Goal: Transaction & Acquisition: Purchase product/service

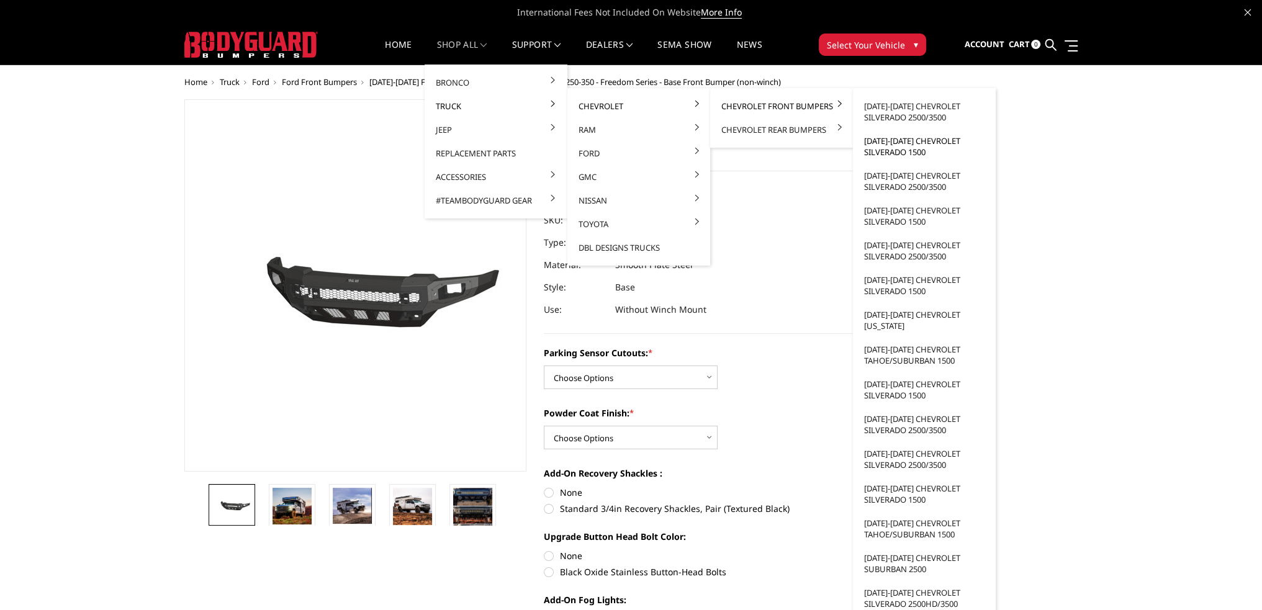
click at [905, 150] on link "[DATE]-[DATE] Chevrolet Silverado 1500" at bounding box center [924, 146] width 133 height 35
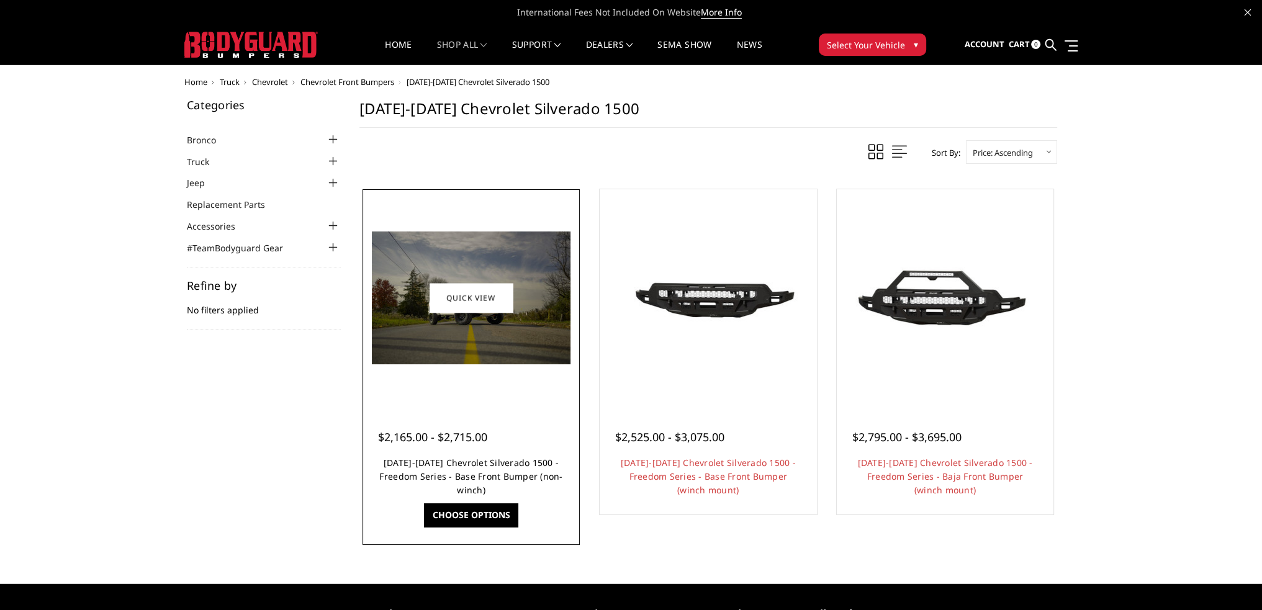
click at [495, 466] on link "[DATE]-[DATE] Chevrolet Silverado 1500 - Freedom Series - Base Front Bumper (no…" at bounding box center [470, 476] width 183 height 39
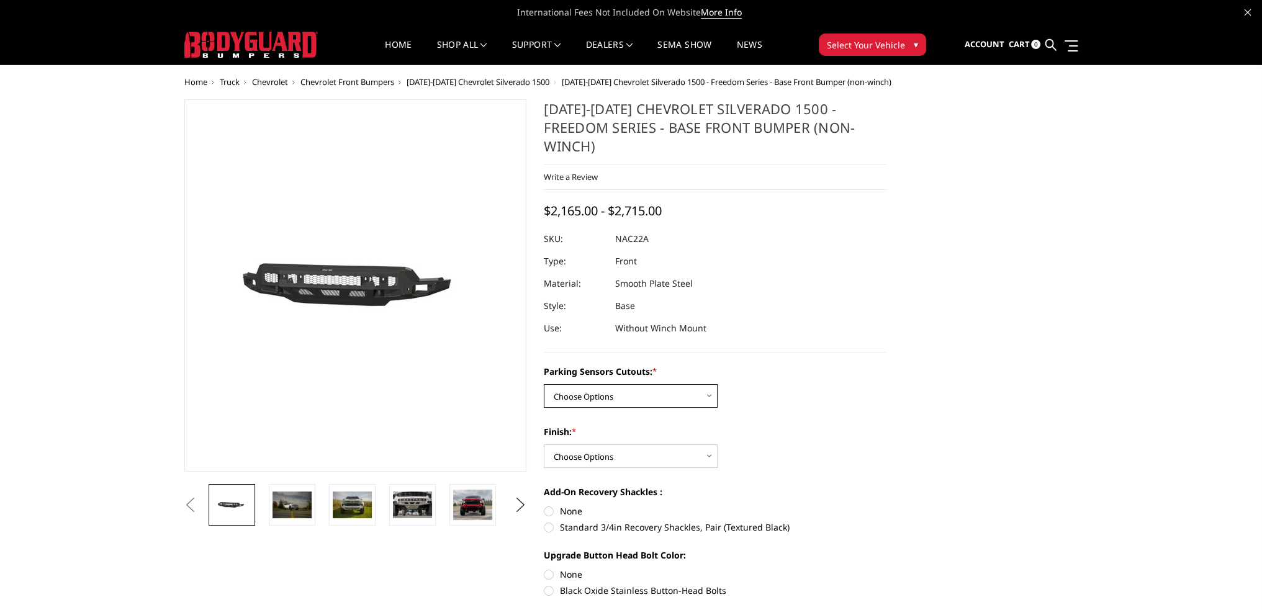
click at [635, 384] on select "Choose Options Yes - I have parking sensors No - I do NOT have parking sensors" at bounding box center [631, 396] width 174 height 24
select select "1665"
click at [544, 384] on select "Choose Options Yes - I have parking sensors No - I do NOT have parking sensors" at bounding box center [631, 396] width 174 height 24
click at [603, 445] on select "Choose Options Bare Metal Texture Black Powder Coat" at bounding box center [631, 457] width 174 height 24
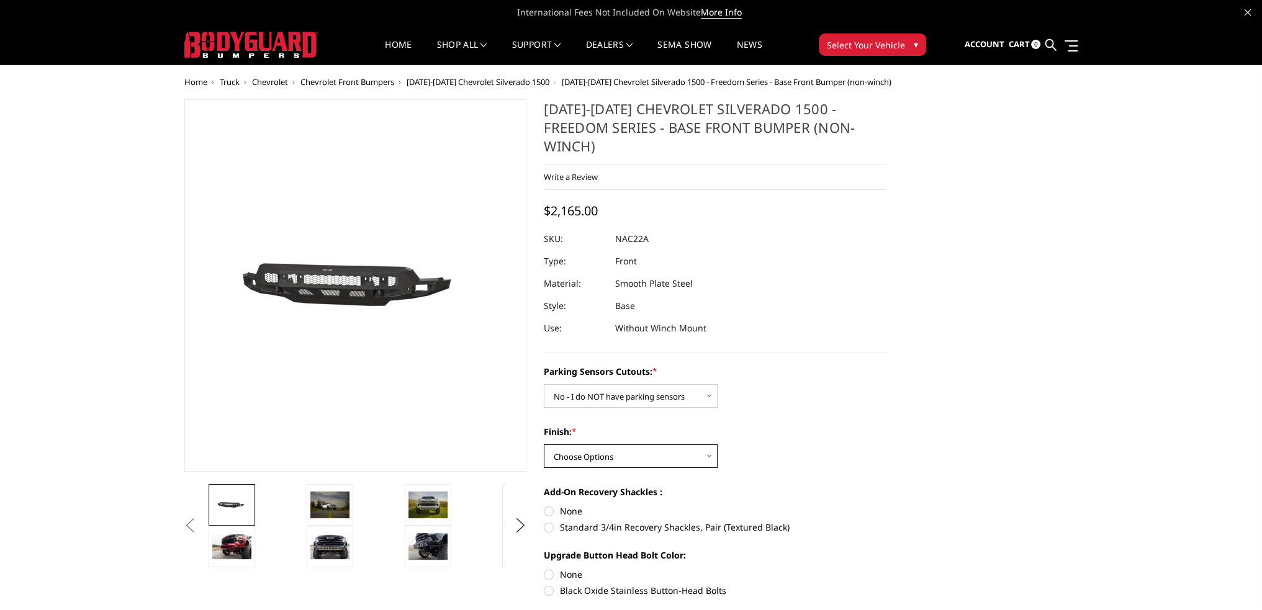
select select "1611"
click at [544, 445] on select "Choose Options Bare Metal Texture Black Powder Coat" at bounding box center [631, 457] width 174 height 24
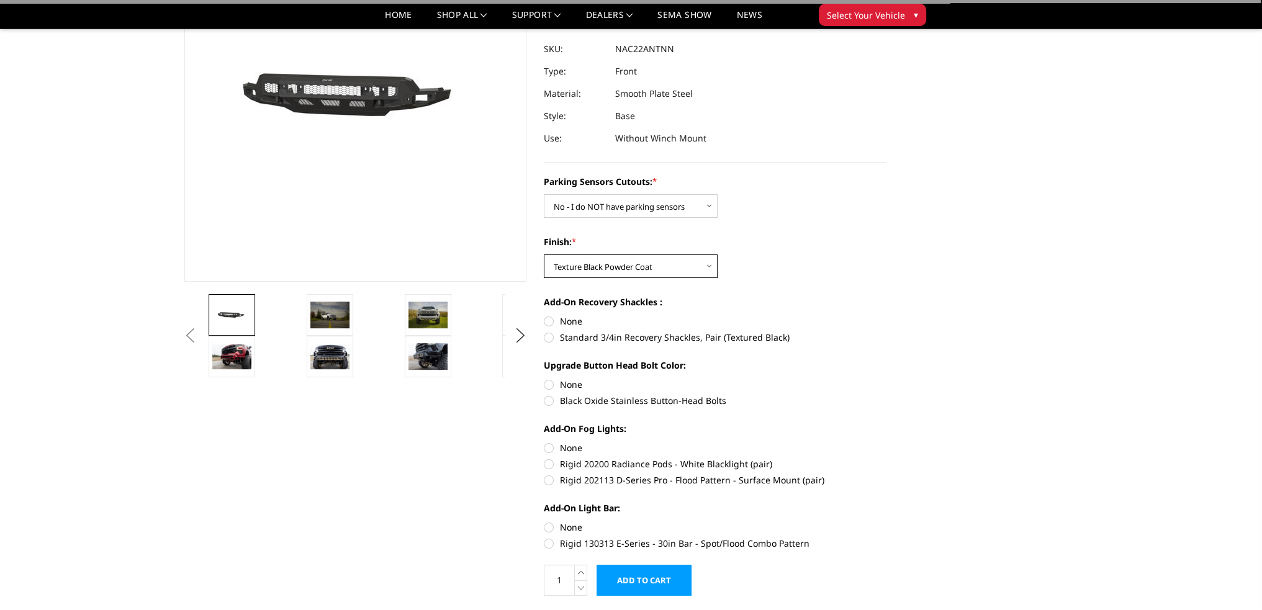
scroll to position [186, 0]
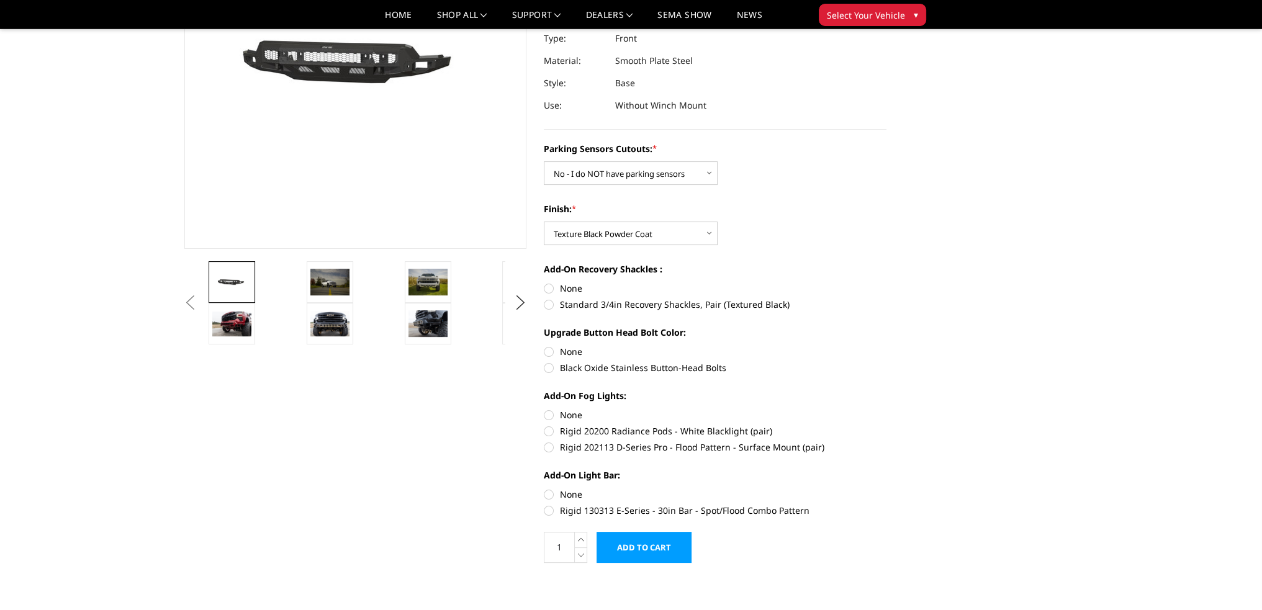
click at [546, 361] on label "Black Oxide Stainless Button-Head Bolts" at bounding box center [715, 367] width 343 height 13
click at [887, 346] on input "Black Oxide Stainless Button-Head Bolts" at bounding box center [887, 345] width 1 height 1
radio input "true"
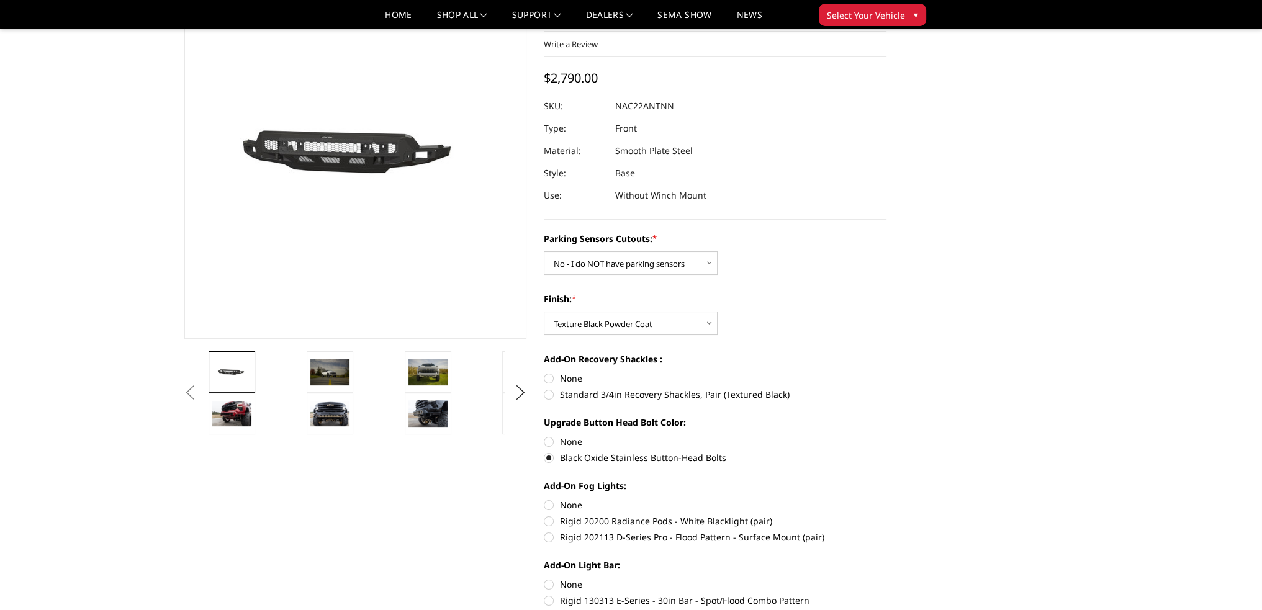
scroll to position [124, 0]
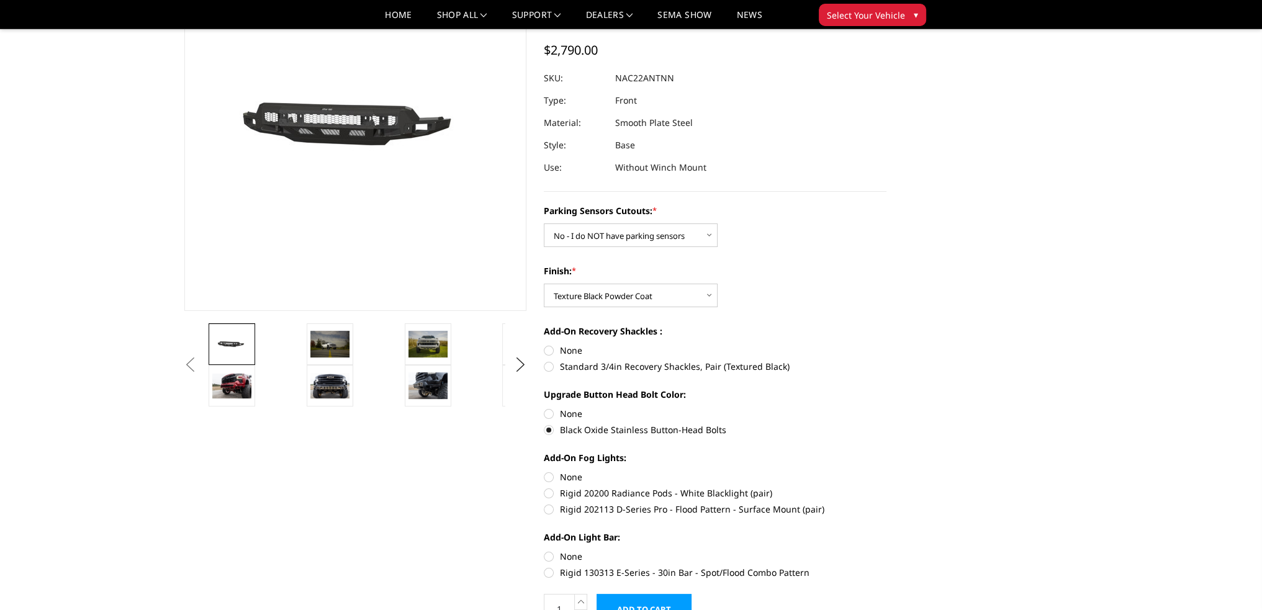
click at [549, 407] on label "None" at bounding box center [715, 413] width 343 height 13
click at [545, 407] on input "None" at bounding box center [544, 407] width 1 height 1
radio input "true"
drag, startPoint x: 549, startPoint y: 409, endPoint x: 559, endPoint y: 404, distance: 10.9
click at [549, 423] on label "Black Oxide Stainless Button-Head Bolts" at bounding box center [715, 429] width 343 height 13
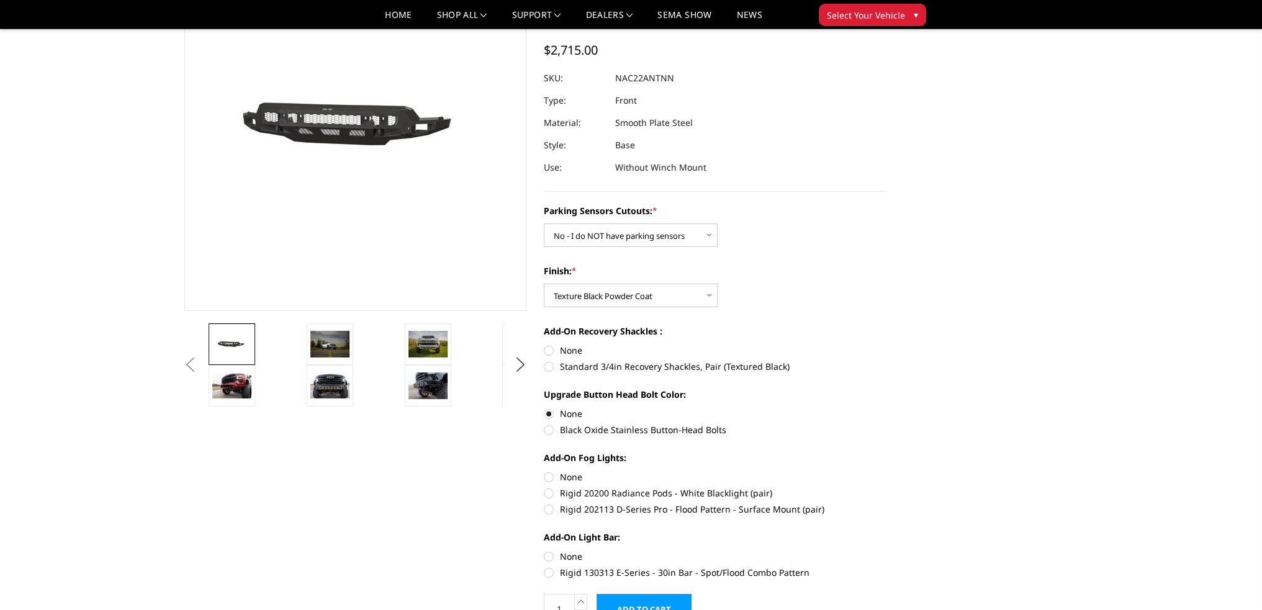
click at [887, 408] on input "Black Oxide Stainless Button-Head Bolts" at bounding box center [887, 407] width 1 height 1
radio input "true"
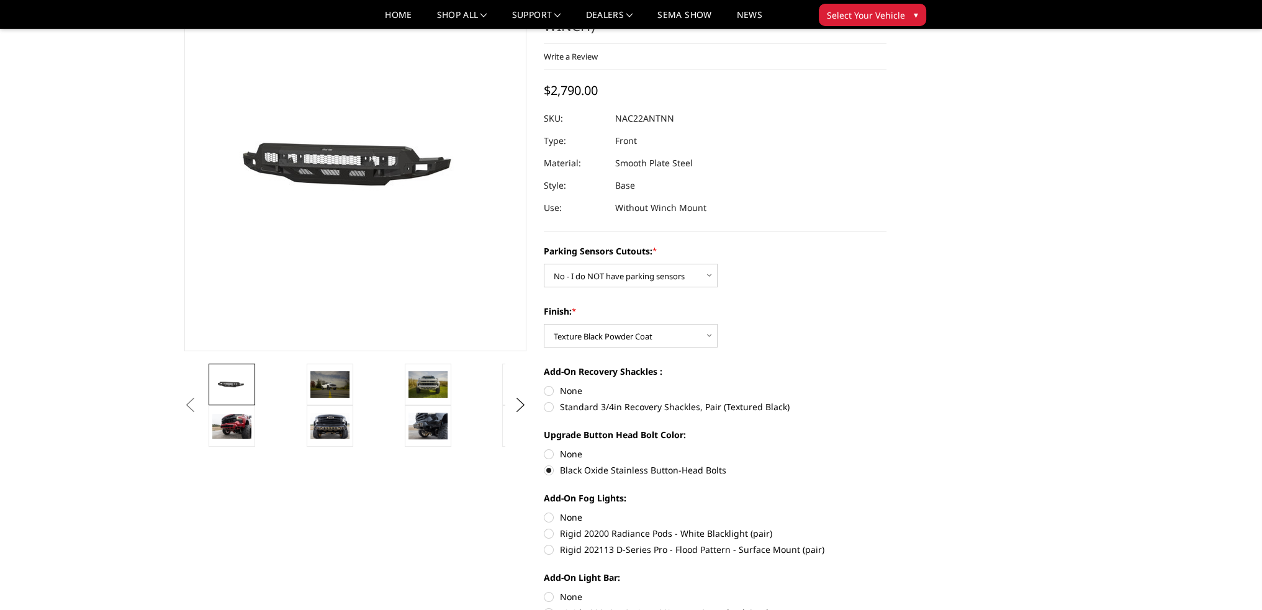
scroll to position [62, 0]
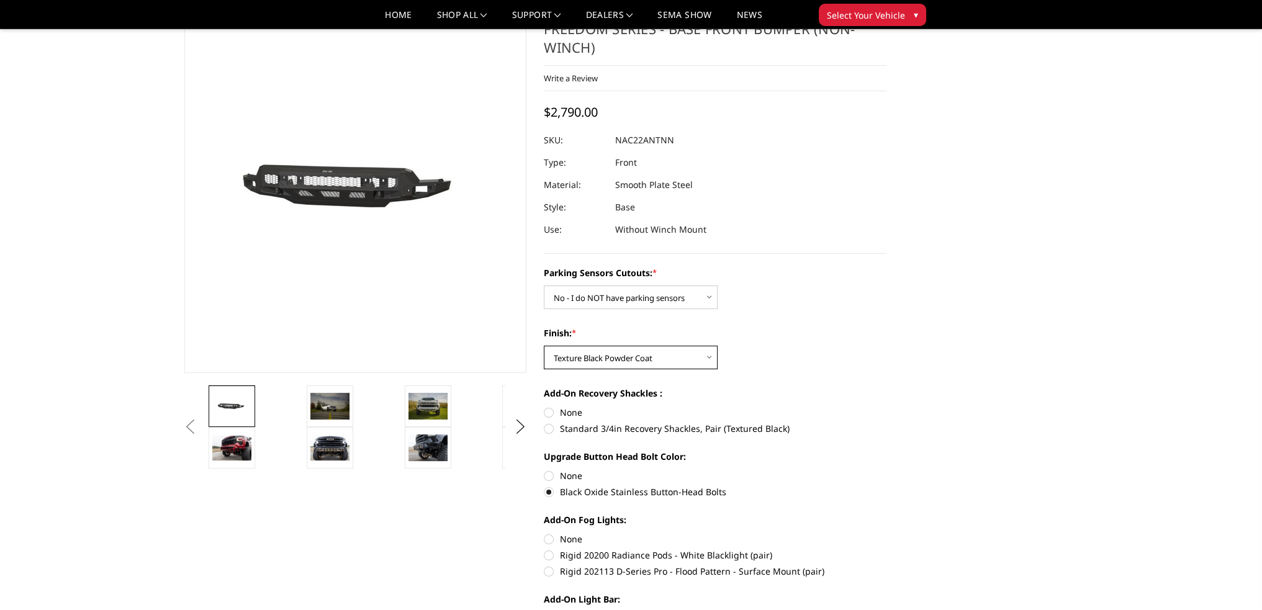
click at [656, 346] on select "Choose Options Bare Metal Texture Black Powder Coat" at bounding box center [631, 358] width 174 height 24
select select "1610"
click at [544, 346] on select "Choose Options Bare Metal Texture Black Powder Coat" at bounding box center [631, 358] width 174 height 24
click at [549, 469] on label "None" at bounding box center [715, 475] width 343 height 13
click at [545, 469] on input "None" at bounding box center [544, 469] width 1 height 1
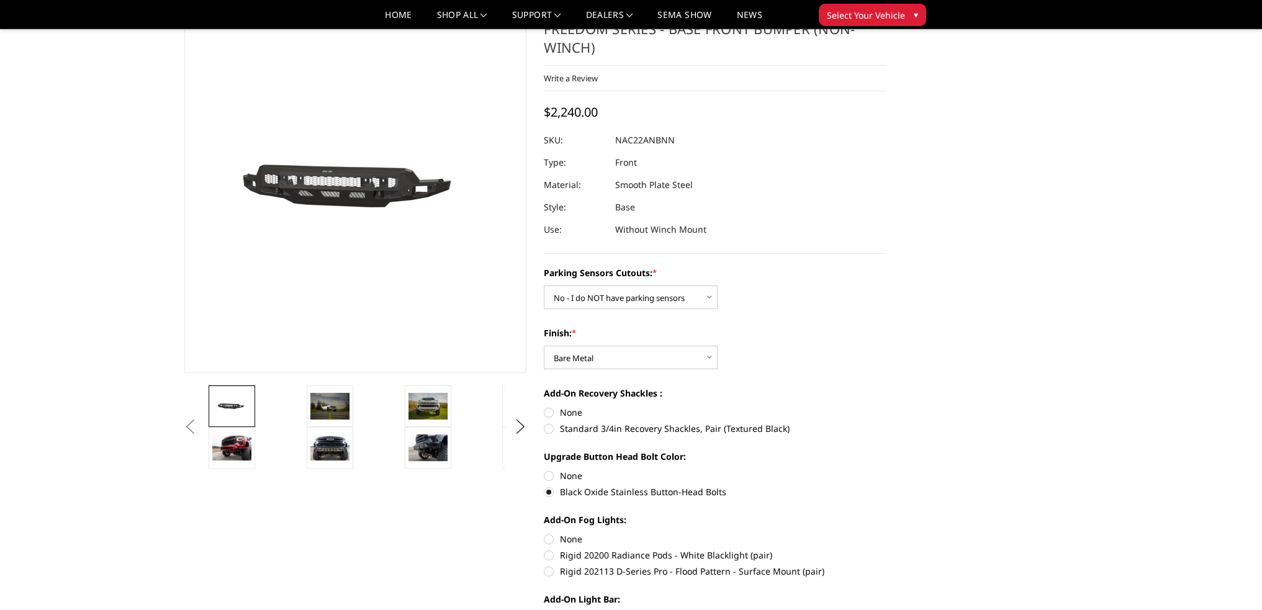
radio input "true"
drag, startPoint x: 624, startPoint y: 337, endPoint x: 623, endPoint y: 346, distance: 9.4
click at [624, 346] on select "Choose Options Bare Metal Texture Black Powder Coat" at bounding box center [631, 358] width 174 height 24
click at [544, 346] on select "Choose Options Bare Metal Texture Black Powder Coat" at bounding box center [631, 358] width 174 height 24
click at [618, 346] on select "Choose Options Bare Metal Texture Black Powder Coat" at bounding box center [631, 358] width 174 height 24
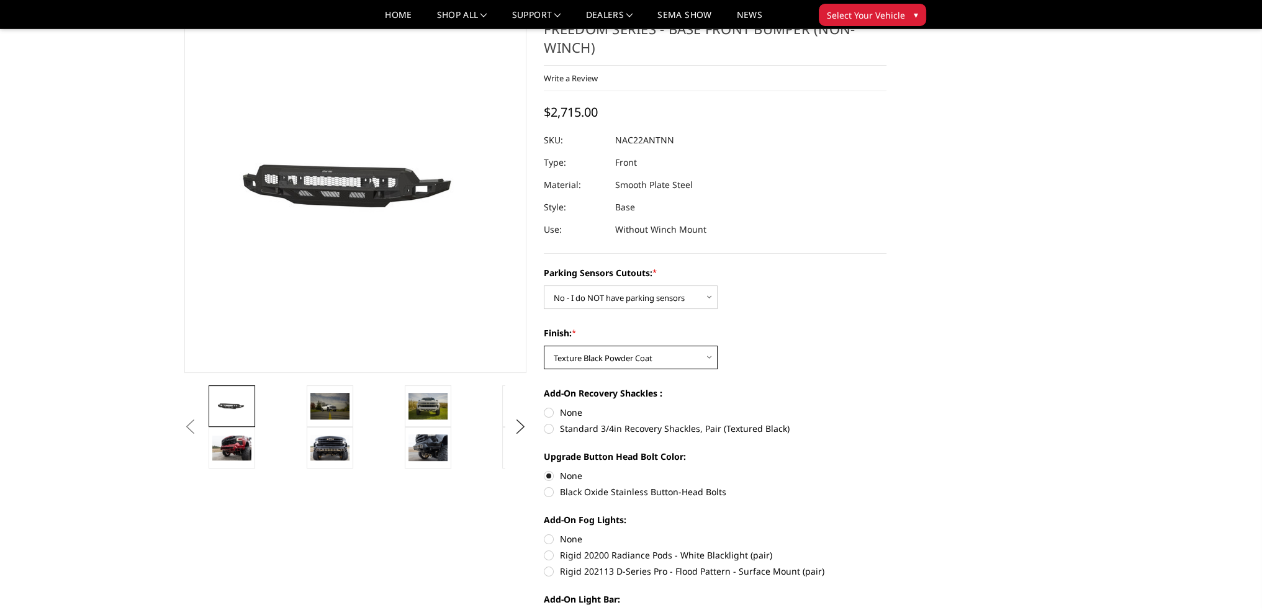
select select "1610"
click at [544, 346] on select "Choose Options Bare Metal Texture Black Powder Coat" at bounding box center [631, 358] width 174 height 24
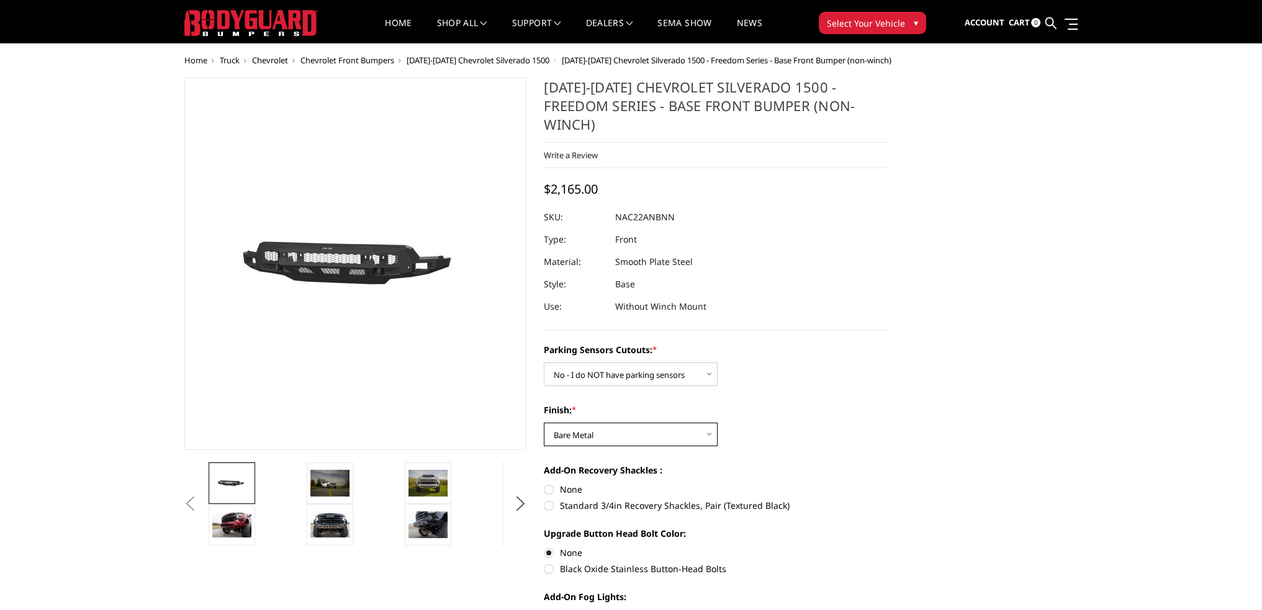
scroll to position [0, 0]
